Goal: Task Accomplishment & Management: Use online tool/utility

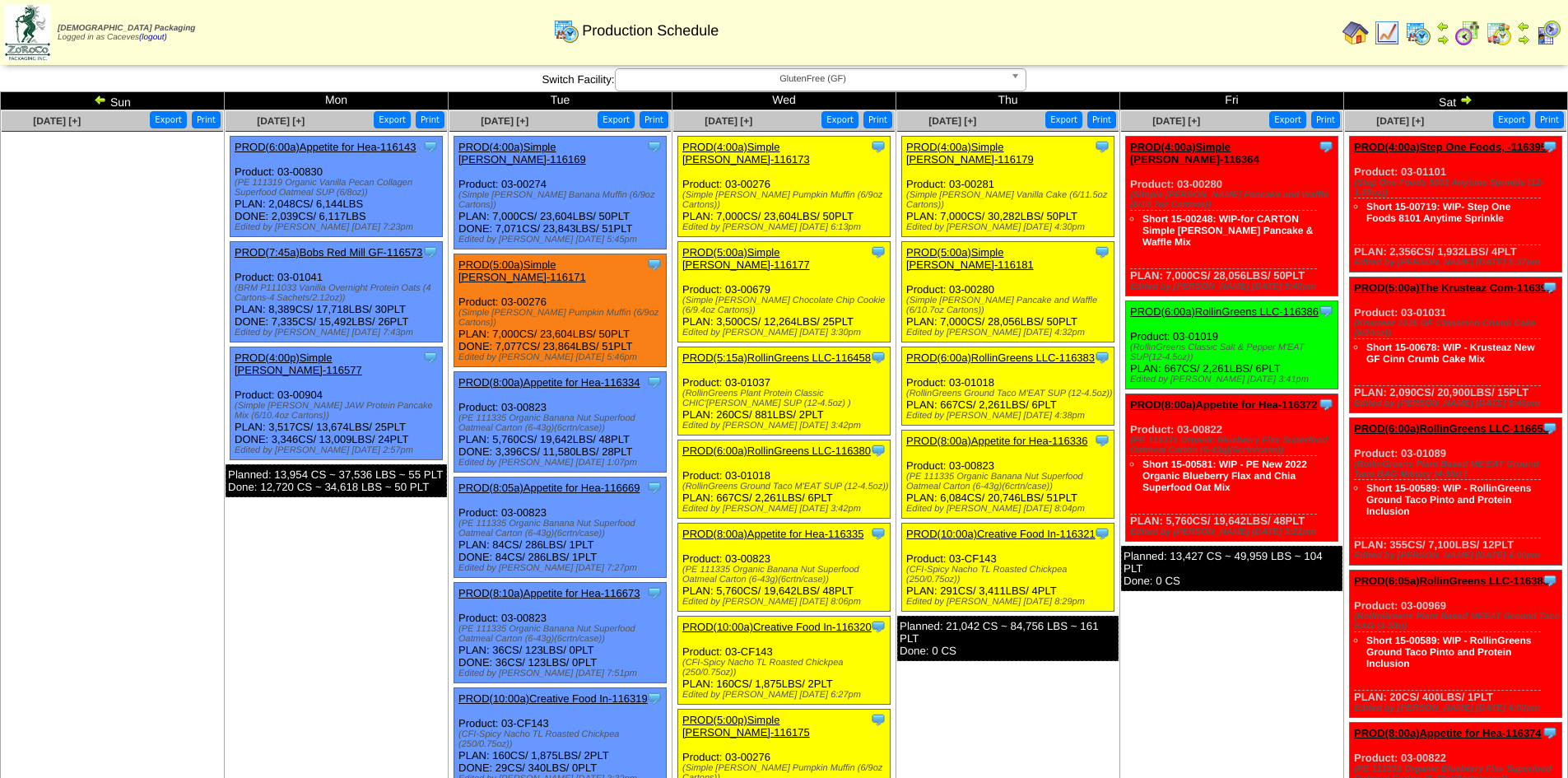
click at [1464, 96] on img at bounding box center [1465, 99] width 13 height 13
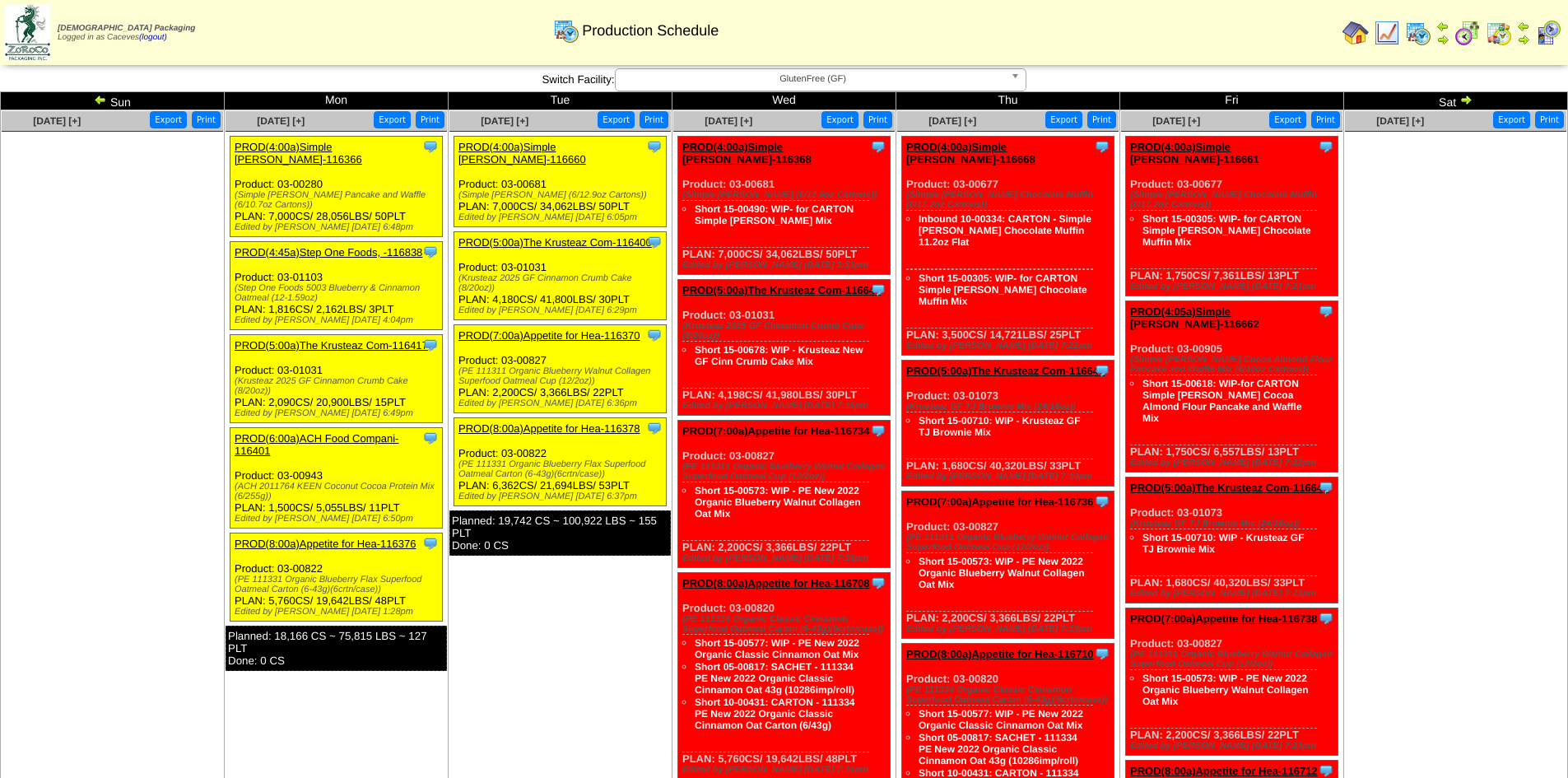
click at [358, 150] on link "PROD(4:00a)Simple [PERSON_NAME]-116366" at bounding box center [298, 153] width 127 height 25
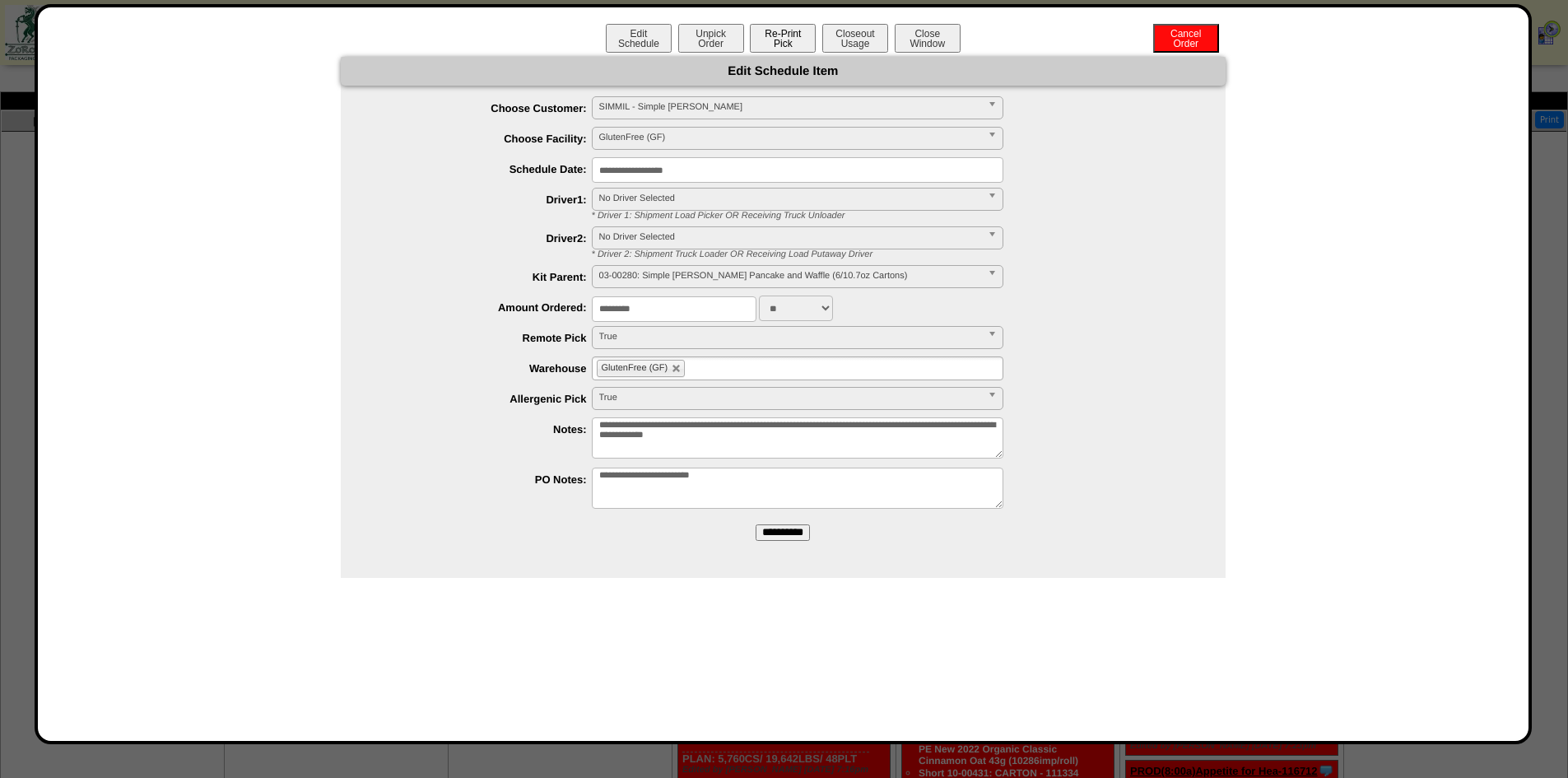
click at [771, 46] on button "Re-Print Pick" at bounding box center [782, 38] width 65 height 29
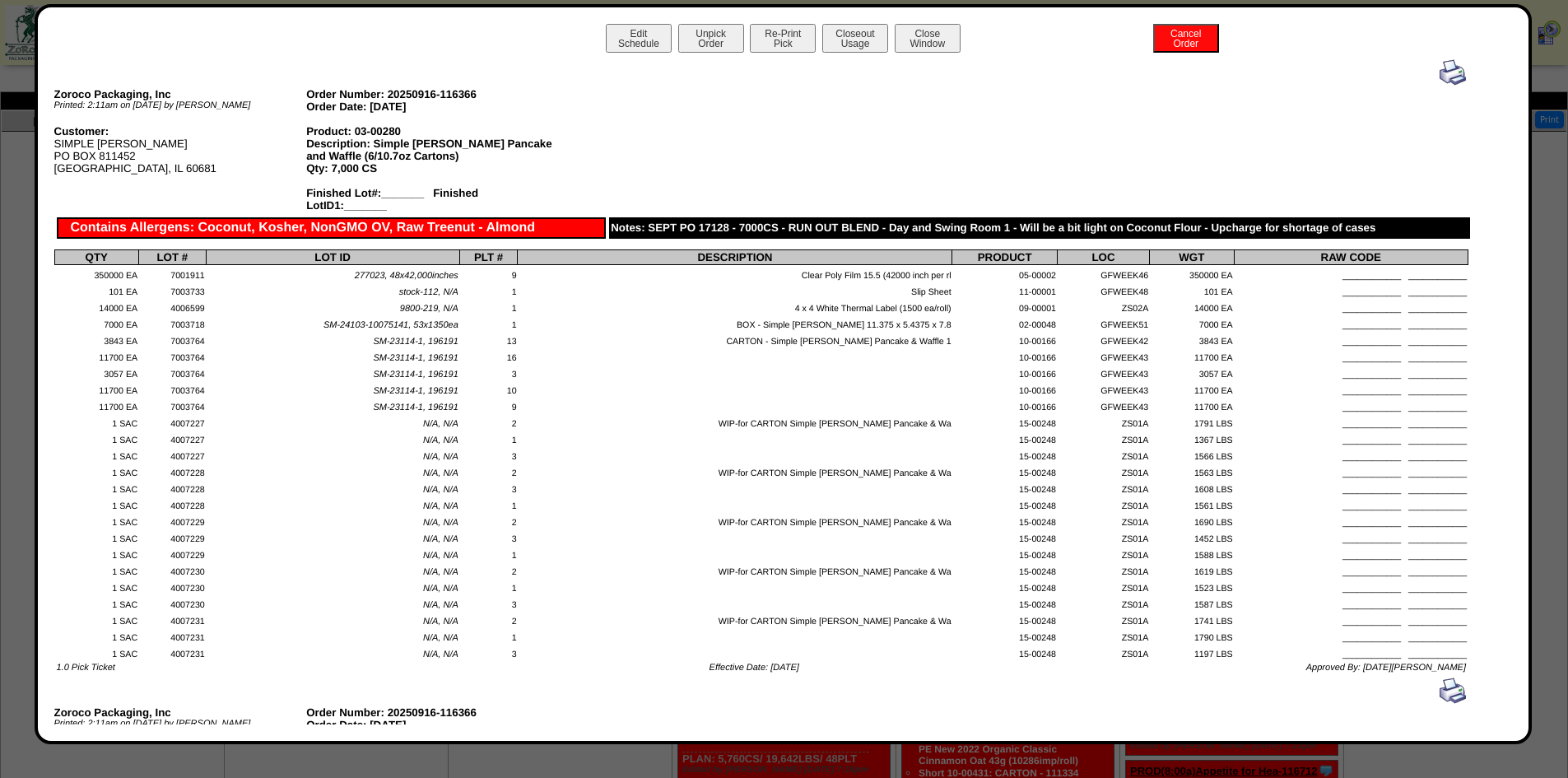
click at [1446, 80] on img at bounding box center [1453, 73] width 27 height 27
